Goal: Contribute content: Add original content to the website for others to see

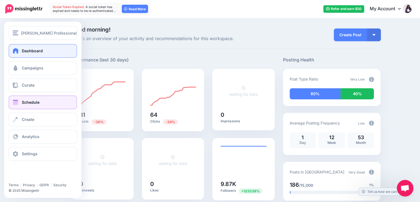
click at [36, 99] on link "Schedule" at bounding box center [43, 102] width 68 height 14
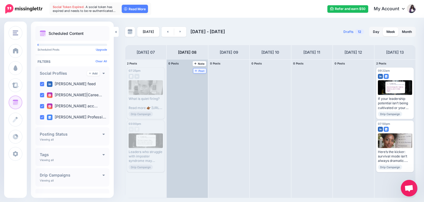
click at [199, 71] on span "Post" at bounding box center [200, 70] width 10 height 3
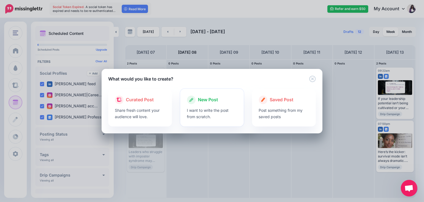
click at [207, 102] on span "New Post" at bounding box center [208, 99] width 20 height 7
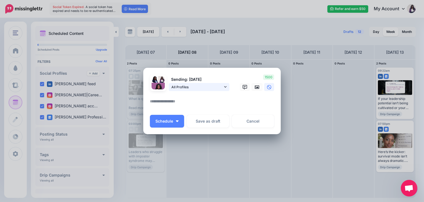
click at [227, 86] on link "All Profiles" at bounding box center [199, 87] width 61 height 8
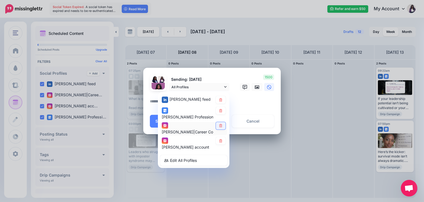
click at [222, 128] on link at bounding box center [221, 125] width 10 height 7
click at [222, 141] on icon at bounding box center [220, 140] width 3 height 3
click at [256, 88] on icon at bounding box center [257, 86] width 4 height 3
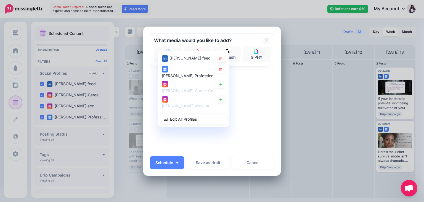
click at [250, 100] on div "Sending: [DATE] All Profiles [PERSON_NAME] feed" at bounding box center [212, 92] width 124 height 119
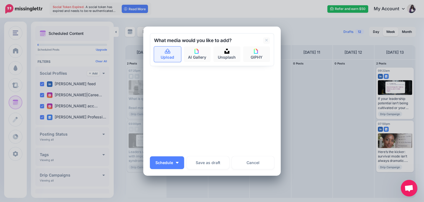
click at [168, 53] on icon at bounding box center [168, 51] width 6 height 5
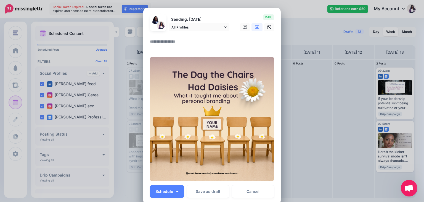
click at [255, 28] on icon at bounding box center [257, 26] width 4 height 3
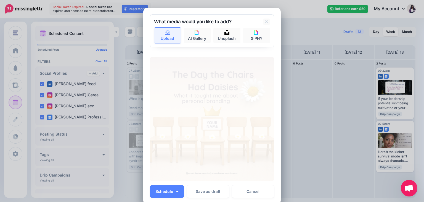
click at [162, 35] on link "Upload" at bounding box center [167, 35] width 27 height 15
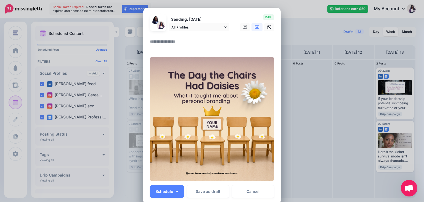
click at [159, 42] on textarea at bounding box center [213, 43] width 127 height 11
paste textarea "**********"
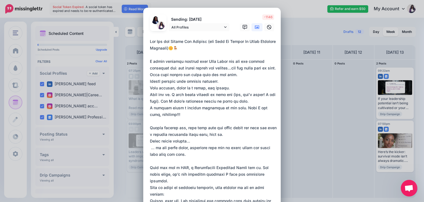
drag, startPoint x: 186, startPoint y: 49, endPoint x: 147, endPoint y: 39, distance: 40.4
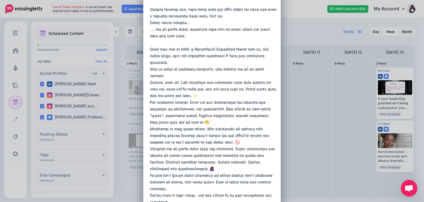
scroll to position [131, 0]
drag, startPoint x: 239, startPoint y: 54, endPoint x: 177, endPoint y: 55, distance: 62.1
click at [177, 55] on textarea at bounding box center [213, 92] width 127 height 371
paste textarea "**********"
click at [150, 69] on textarea at bounding box center [213, 92] width 127 height 371
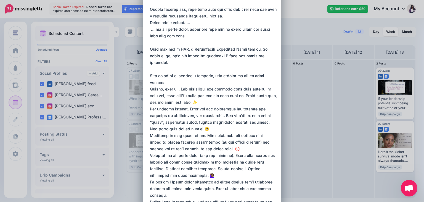
drag, startPoint x: 181, startPoint y: 90, endPoint x: 147, endPoint y: 90, distance: 34.0
click at [147, 90] on div "Loading Sending: [DATE] All Profiles" at bounding box center [212, 157] width 138 height 563
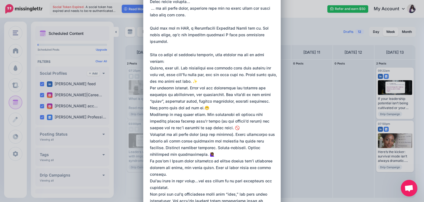
scroll to position [153, 0]
click at [220, 83] on textarea at bounding box center [213, 74] width 127 height 378
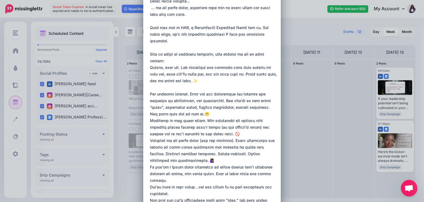
drag, startPoint x: 187, startPoint y: 94, endPoint x: 146, endPoint y: 94, distance: 41.1
click at [146, 94] on div "Loading Sending: [DATE] All Profiles" at bounding box center [212, 140] width 138 height 570
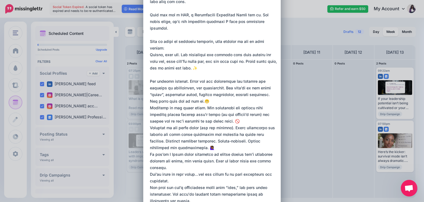
scroll to position [166, 0]
click at [213, 103] on textarea at bounding box center [213, 64] width 127 height 384
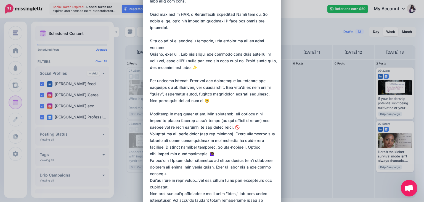
drag, startPoint x: 204, startPoint y: 113, endPoint x: 147, endPoint y: 112, distance: 57.4
click at [147, 112] on div "Loading Sending: [DATE] All Profiles" at bounding box center [212, 130] width 138 height 577
paste textarea
click at [244, 129] on textarea at bounding box center [213, 67] width 127 height 391
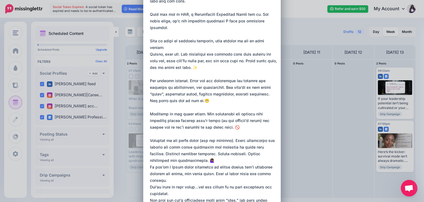
drag, startPoint x: 232, startPoint y: 140, endPoint x: 147, endPoint y: 140, distance: 84.8
click at [147, 140] on div "Loading Sending: [DATE] All Profiles" at bounding box center [212, 133] width 138 height 583
paste textarea
click at [150, 146] on textarea at bounding box center [213, 71] width 127 height 398
click at [205, 113] on textarea at bounding box center [213, 71] width 127 height 398
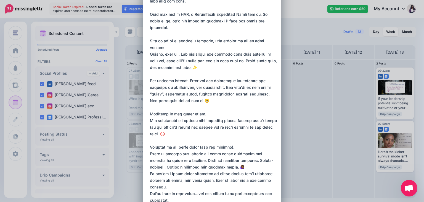
click at [187, 80] on textarea at bounding box center [213, 74] width 127 height 404
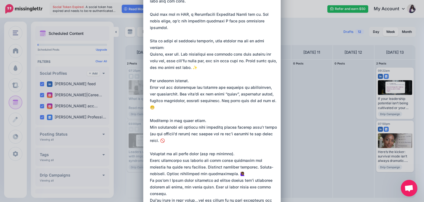
click at [181, 52] on textarea at bounding box center [213, 77] width 127 height 411
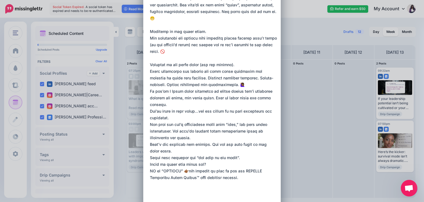
scroll to position [264, 0]
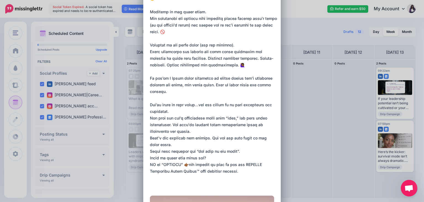
scroll to position [283, 0]
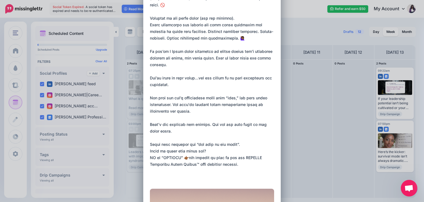
scroll to position [308, 0]
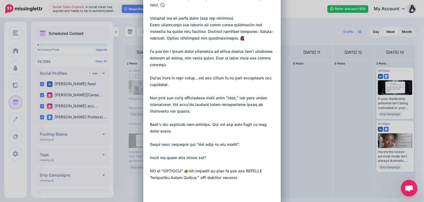
drag, startPoint x: 148, startPoint y: 170, endPoint x: 257, endPoint y: 176, distance: 109.2
paste textarea
paste textarea "**********"
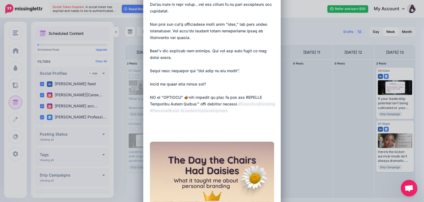
scroll to position [381, 0]
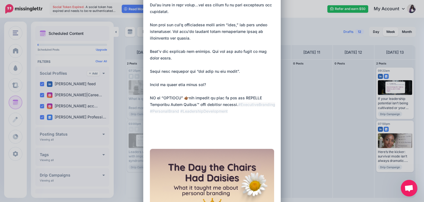
paste textarea "**********"
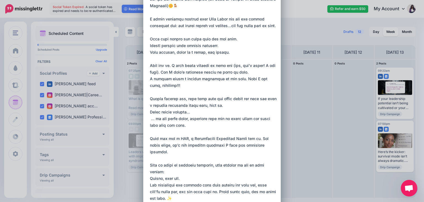
scroll to position [0, 0]
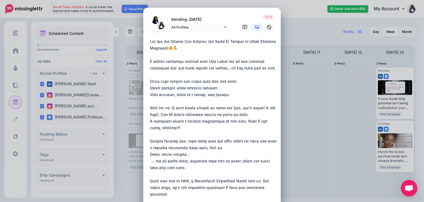
drag, startPoint x: 189, startPoint y: 124, endPoint x: 143, endPoint y: 4, distance: 128.5
click at [143, 4] on div "Create Post Loading Sending: [DATE] All Profiles" at bounding box center [212, 101] width 424 height 202
click at [224, 27] on icon at bounding box center [225, 27] width 2 height 4
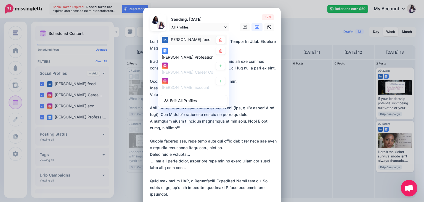
click at [192, 41] on span "[PERSON_NAME] feed" at bounding box center [190, 39] width 41 height 5
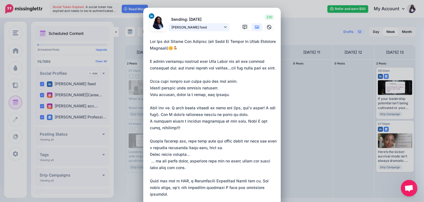
click at [221, 27] on link "[PERSON_NAME] feed" at bounding box center [199, 27] width 61 height 8
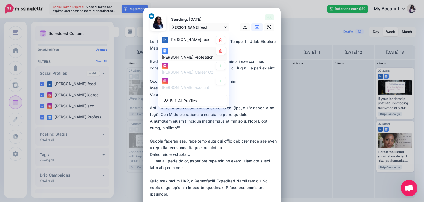
click at [185, 56] on span "[PERSON_NAME] Professional & Personal Coaching, LLC. page" at bounding box center [219, 56] width 114 height 5
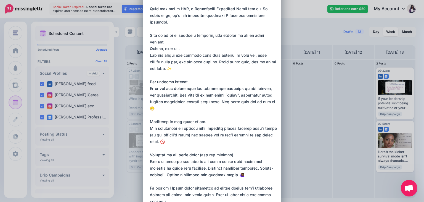
scroll to position [173, 0]
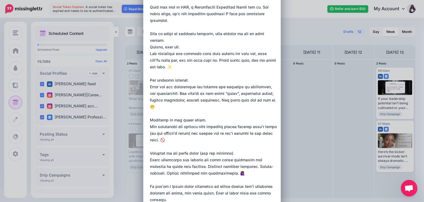
click at [150, 53] on textarea at bounding box center [213, 107] width 127 height 484
drag, startPoint x: 225, startPoint y: 59, endPoint x: 233, endPoint y: 72, distance: 15.1
click at [233, 72] on textarea at bounding box center [213, 107] width 127 height 484
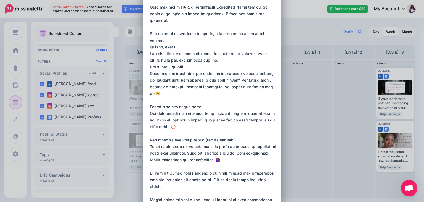
drag, startPoint x: 203, startPoint y: 80, endPoint x: 222, endPoint y: 94, distance: 23.1
click at [222, 94] on textarea at bounding box center [213, 100] width 127 height 471
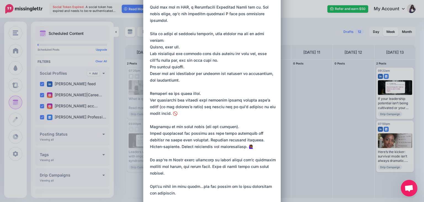
click at [163, 88] on textarea at bounding box center [213, 93] width 127 height 457
type textarea "**********"
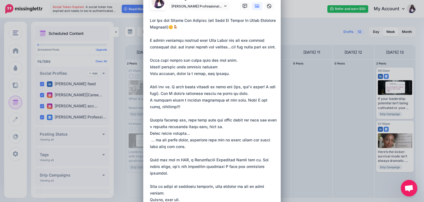
scroll to position [0, 0]
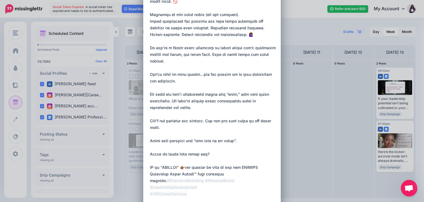
drag, startPoint x: 148, startPoint y: 42, endPoint x: 198, endPoint y: 204, distance: 168.7
click at [198, 201] on html "Social Token Expired. A social token has expired and needs to be re-authenticat…" at bounding box center [212, 101] width 424 height 202
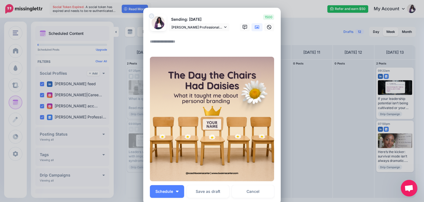
paste textarea "**********"
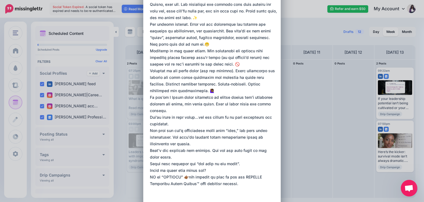
scroll to position [194, 0]
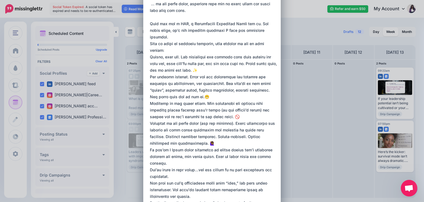
click at [198, 86] on textarea at bounding box center [213, 74] width 127 height 358
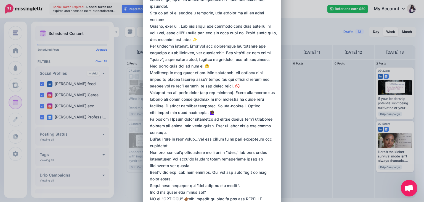
scroll to position [176, 0]
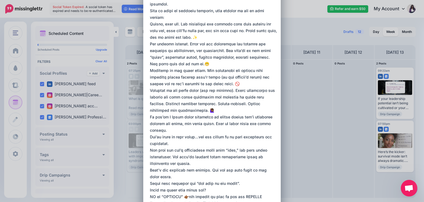
drag, startPoint x: 181, startPoint y: 24, endPoint x: 216, endPoint y: 41, distance: 38.7
click at [216, 41] on textarea at bounding box center [213, 41] width 127 height 358
drag, startPoint x: 181, startPoint y: 23, endPoint x: 219, endPoint y: 35, distance: 39.6
click at [219, 35] on textarea at bounding box center [213, 41] width 127 height 358
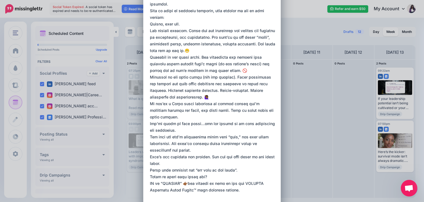
drag, startPoint x: 188, startPoint y: 29, endPoint x: 209, endPoint y: 48, distance: 27.8
click at [209, 48] on textarea at bounding box center [213, 34] width 127 height 345
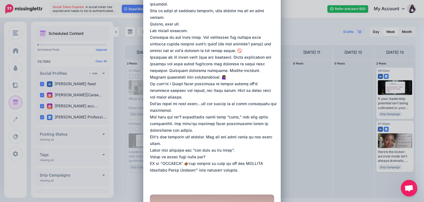
drag, startPoint x: 205, startPoint y: 37, endPoint x: 242, endPoint y: 51, distance: 39.8
click at [242, 51] on textarea at bounding box center [213, 24] width 127 height 325
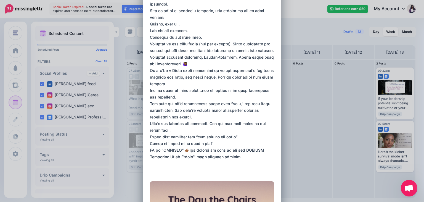
drag, startPoint x: 234, startPoint y: 43, endPoint x: 249, endPoint y: 63, distance: 24.9
click at [249, 63] on textarea at bounding box center [213, 17] width 127 height 311
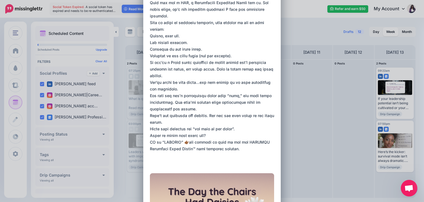
scroll to position [166, 0]
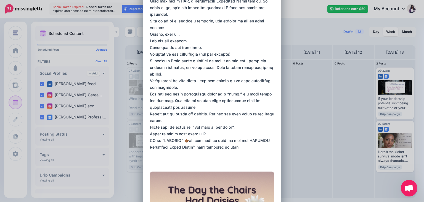
drag, startPoint x: 148, startPoint y: 114, endPoint x: 255, endPoint y: 154, distance: 114.3
click at [255, 154] on textarea at bounding box center [213, 18] width 127 height 292
click at [216, 137] on textarea at bounding box center [213, 18] width 127 height 292
drag, startPoint x: 209, startPoint y: 134, endPoint x: 147, endPoint y: 115, distance: 65.5
click at [147, 115] on div "Loading Sending: [DATE] [PERSON_NAME] Professional & Personal Coaching, LLC. pa…" at bounding box center [212, 80] width 138 height 477
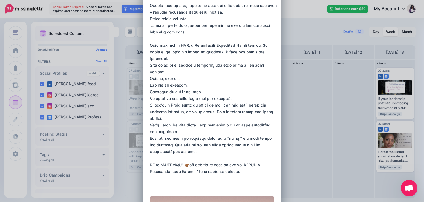
scroll to position [123, 0]
drag, startPoint x: 148, startPoint y: 165, endPoint x: 247, endPoint y: 177, distance: 100.2
click at [247, 177] on textarea at bounding box center [213, 52] width 127 height 272
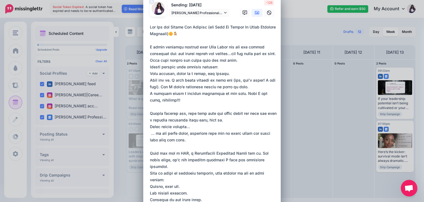
scroll to position [0, 0]
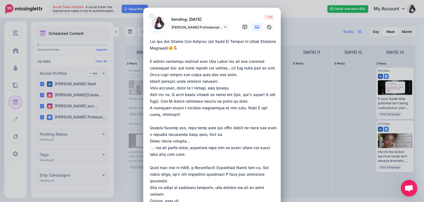
type textarea "**********"
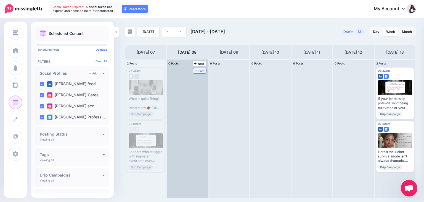
click at [195, 69] on span "Post" at bounding box center [200, 70] width 10 height 3
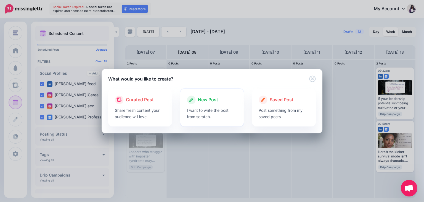
click at [205, 107] on p "I want to write the post from scratch." at bounding box center [212, 113] width 51 height 13
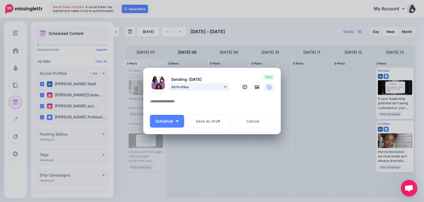
click at [226, 86] on icon at bounding box center [225, 87] width 2 height 4
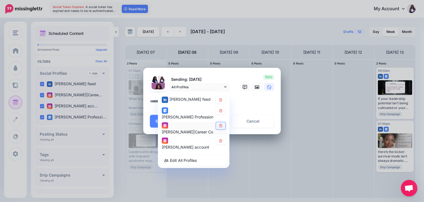
click at [221, 126] on icon at bounding box center [221, 125] width 4 height 3
click at [222, 141] on icon at bounding box center [221, 140] width 4 height 3
click at [244, 101] on textarea at bounding box center [213, 103] width 127 height 11
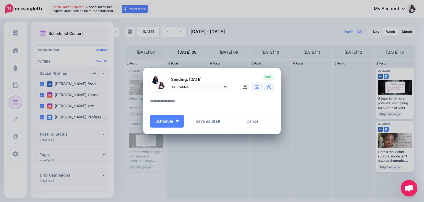
click at [258, 87] on icon at bounding box center [257, 86] width 4 height 3
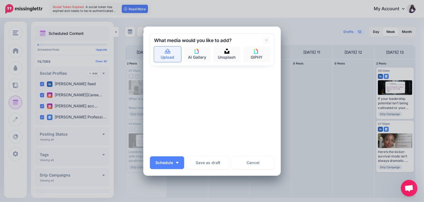
click at [164, 56] on link "Upload" at bounding box center [167, 53] width 27 height 15
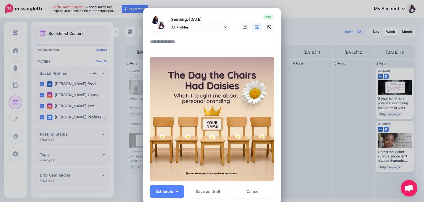
click at [159, 43] on textarea at bounding box center [213, 43] width 127 height 11
paste textarea "**********"
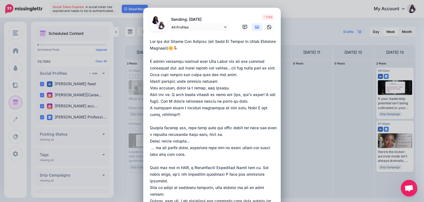
drag, startPoint x: 197, startPoint y: 47, endPoint x: 136, endPoint y: 42, distance: 60.6
click at [136, 42] on div "Create Post Loading Sending: [DATE] All Profiles" at bounding box center [212, 101] width 424 height 202
paste textarea
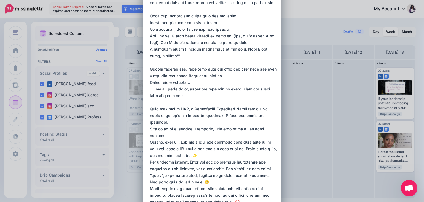
scroll to position [67, 0]
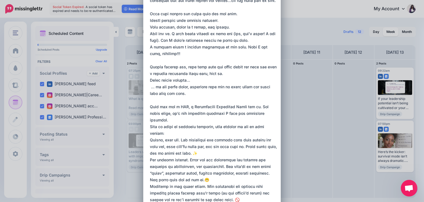
drag, startPoint x: 177, startPoint y: 113, endPoint x: 240, endPoint y: 114, distance: 63.2
click at [240, 114] on textarea at bounding box center [213, 153] width 127 height 364
paste textarea "**********"
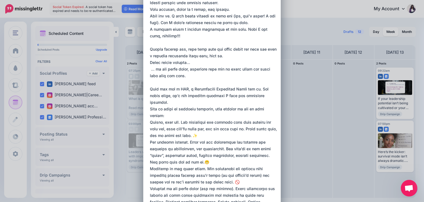
drag, startPoint x: 181, startPoint y: 122, endPoint x: 144, endPoint y: 121, distance: 37.6
click at [144, 121] on div "Loading Sending: [DATE] All Profiles" at bounding box center [212, 198] width 138 height 550
paste textarea
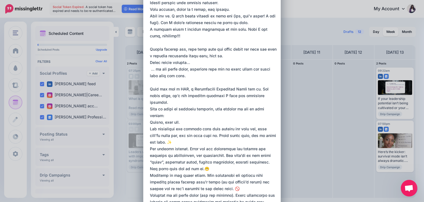
click at [204, 140] on textarea at bounding box center [213, 138] width 127 height 371
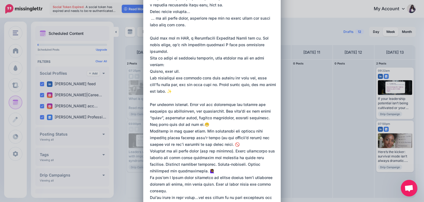
scroll to position [137, 0]
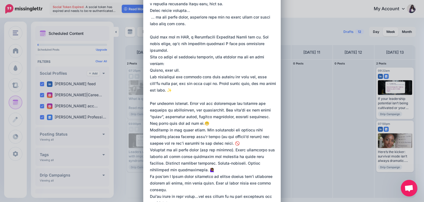
drag, startPoint x: 186, startPoint y: 104, endPoint x: 144, endPoint y: 102, distance: 42.8
click at [144, 102] on div "Loading Sending: [DATE] All Profiles" at bounding box center [212, 152] width 138 height 563
paste textarea
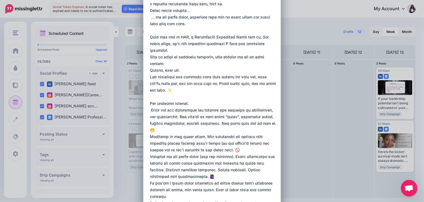
click at [189, 130] on textarea at bounding box center [213, 93] width 127 height 384
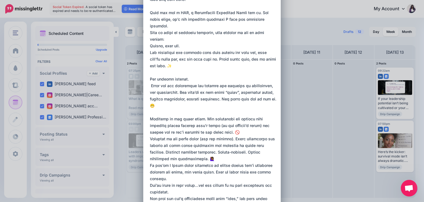
scroll to position [162, 0]
drag, startPoint x: 204, startPoint y: 118, endPoint x: 146, endPoint y: 118, distance: 57.7
click at [146, 118] on div "Loading Sending: [DATE] All Profiles" at bounding box center [212, 134] width 138 height 577
paste textarea
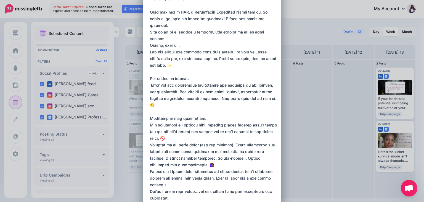
click at [204, 141] on textarea at bounding box center [213, 75] width 127 height 398
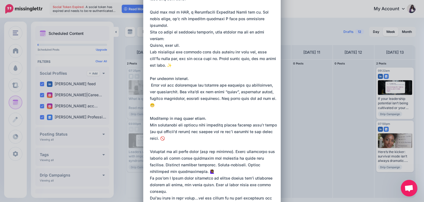
drag, startPoint x: 233, startPoint y: 151, endPoint x: 142, endPoint y: 149, distance: 90.3
click at [143, 149] on div "Loading Sending: [DATE] All Profiles" at bounding box center [212, 141] width 138 height 590
paste textarea
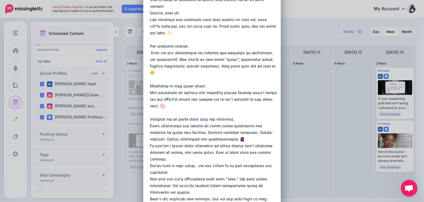
scroll to position [196, 0]
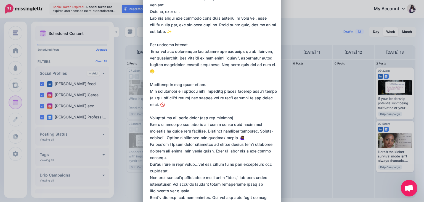
click at [244, 139] on textarea at bounding box center [213, 45] width 127 height 404
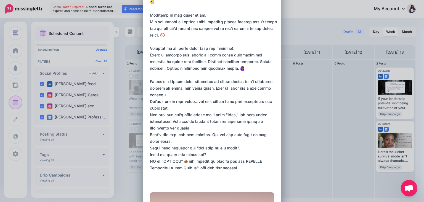
scroll to position [265, 0]
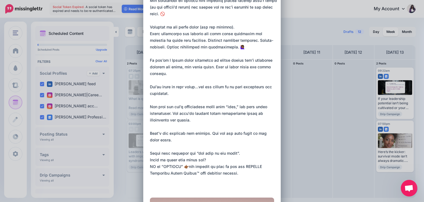
scroll to position [287, 0]
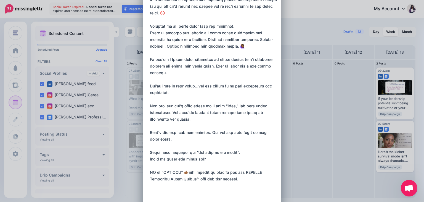
paste textarea "**********"
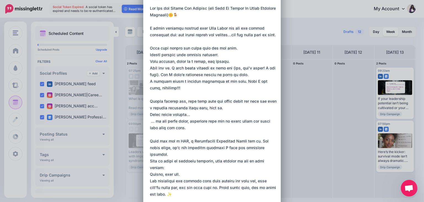
scroll to position [0, 0]
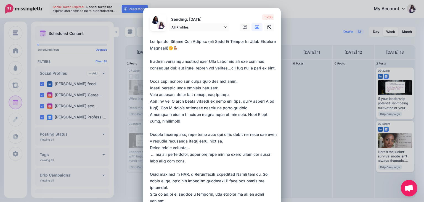
drag, startPoint x: 188, startPoint y: 135, endPoint x: 142, endPoint y: 0, distance: 142.2
click at [142, 0] on div "Create Post Loading Sending: [DATE] All Profiles" at bounding box center [212, 101] width 424 height 202
type textarea "**********"
click at [224, 25] on link "All Profiles" at bounding box center [199, 27] width 61 height 8
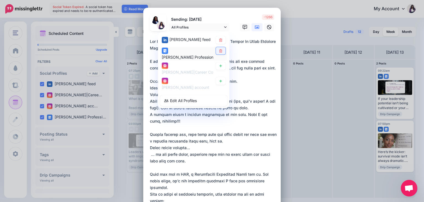
click at [218, 52] on link at bounding box center [221, 50] width 10 height 7
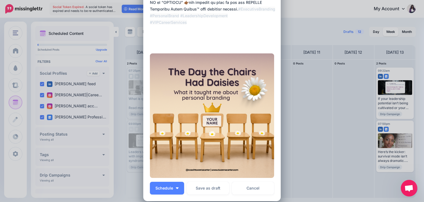
scroll to position [515, 0]
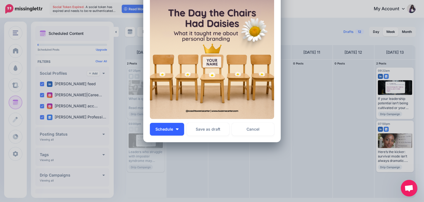
click at [175, 132] on button "Schedule" at bounding box center [167, 129] width 34 height 13
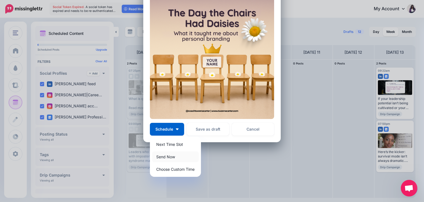
click at [167, 156] on link "Send Now" at bounding box center [175, 156] width 47 height 11
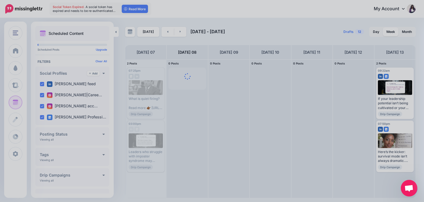
scroll to position [463, 0]
